Goal: Check status

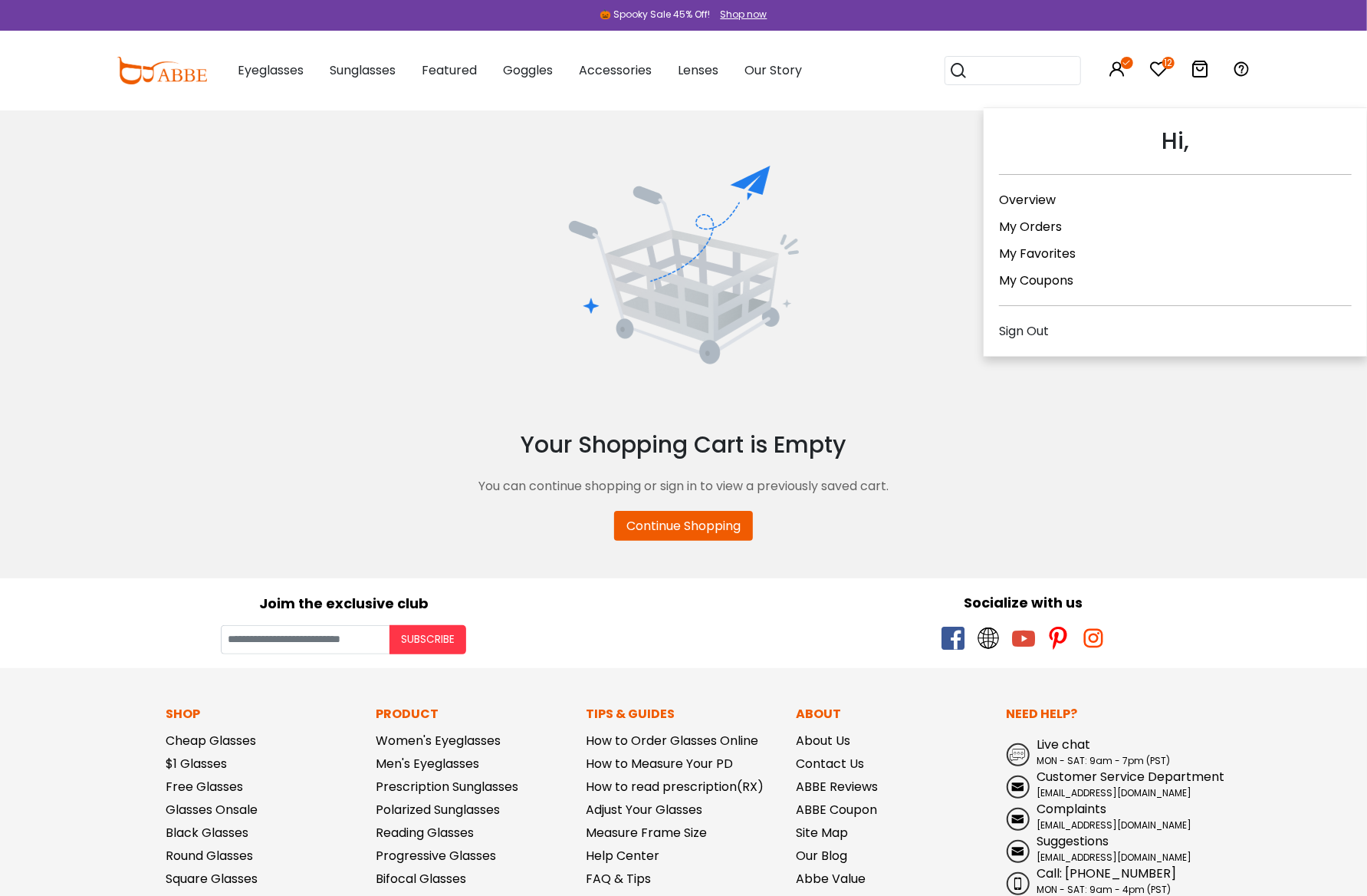
click at [1052, 229] on link "My Orders" at bounding box center [1031, 227] width 63 height 18
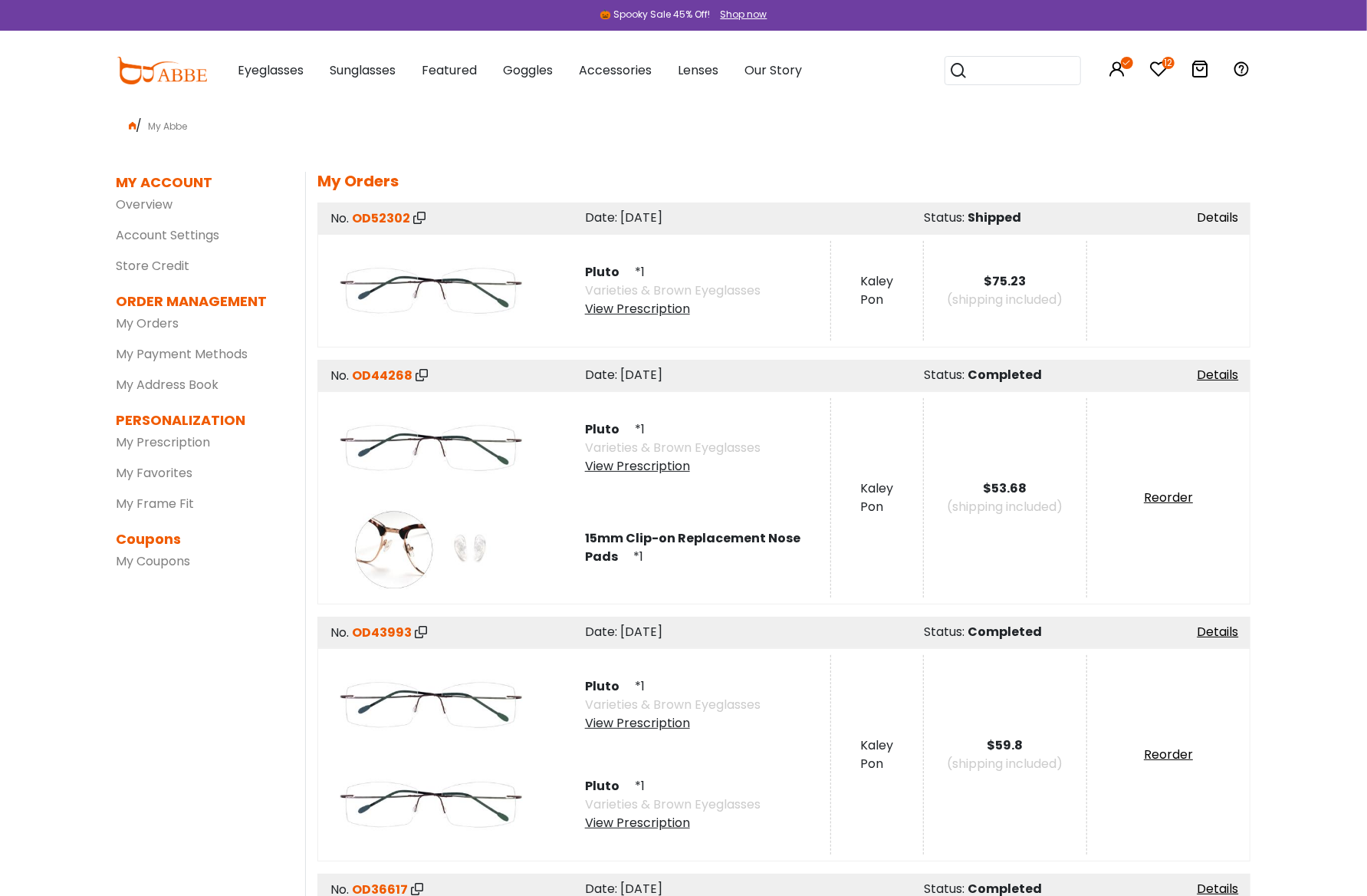
click at [1227, 221] on link "Details" at bounding box center [1218, 217] width 41 height 18
